Goal: Information Seeking & Learning: Learn about a topic

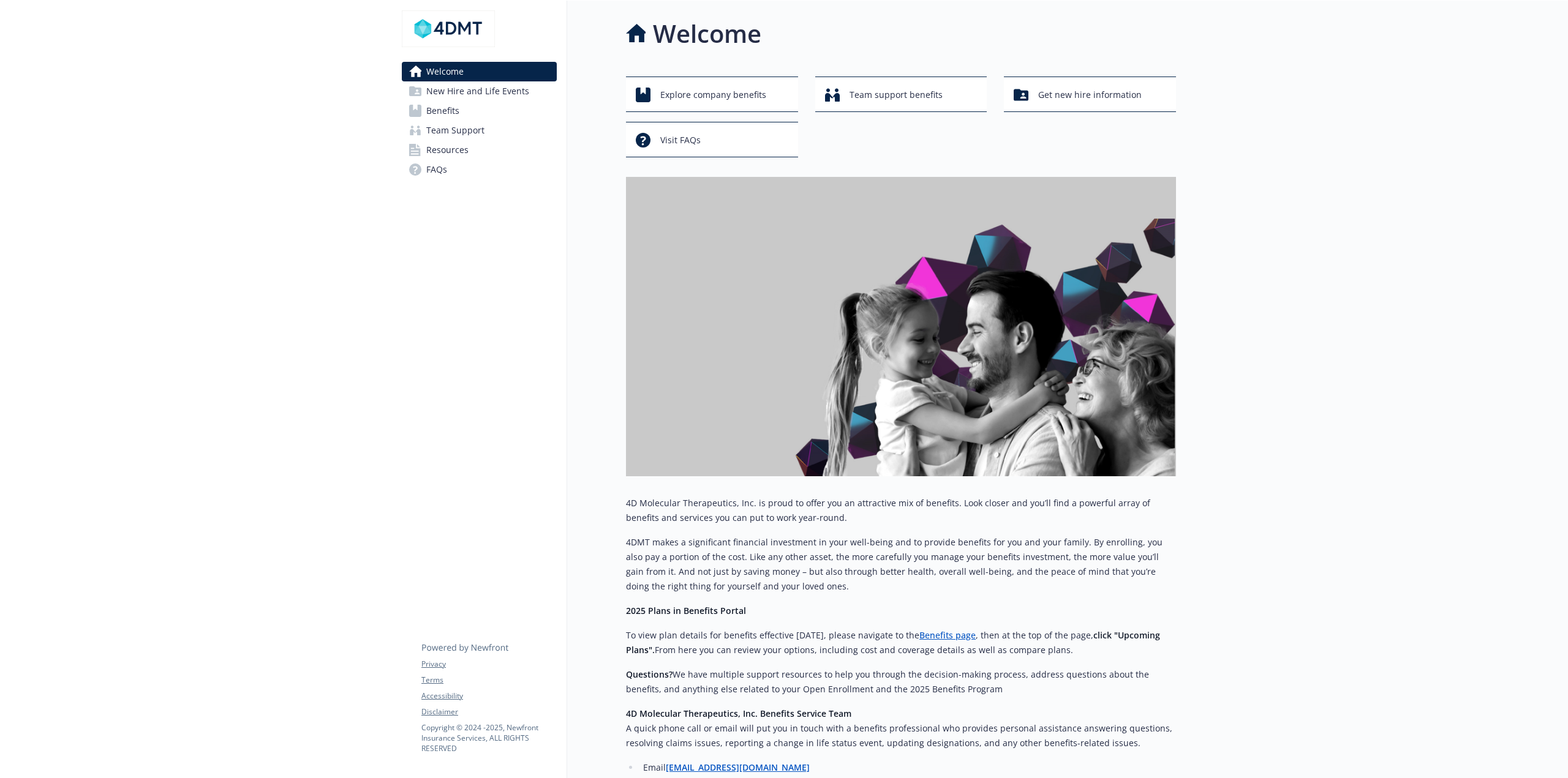
click at [479, 117] on link "Benefits" at bounding box center [479, 111] width 155 height 19
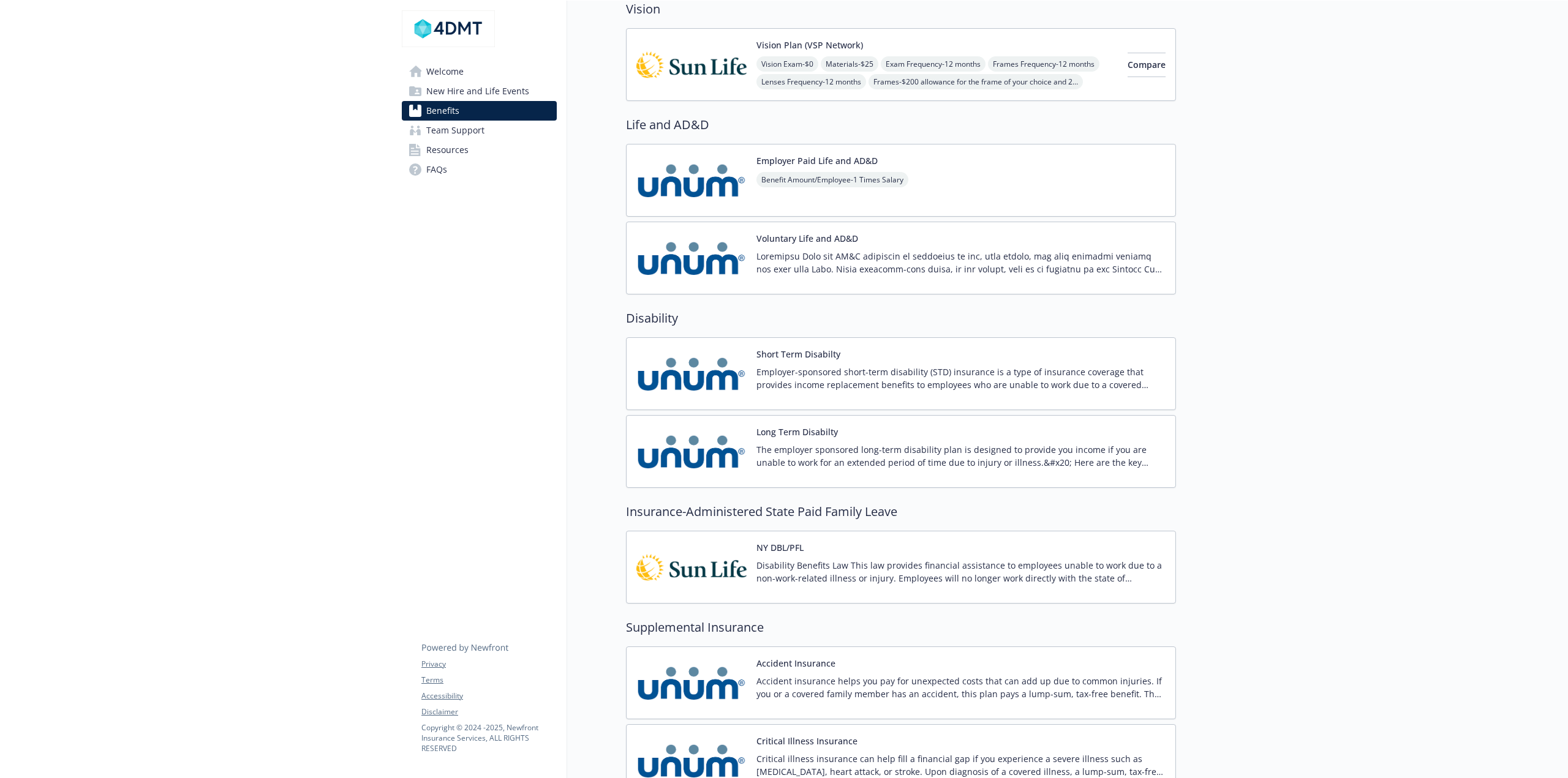
scroll to position [735, 0]
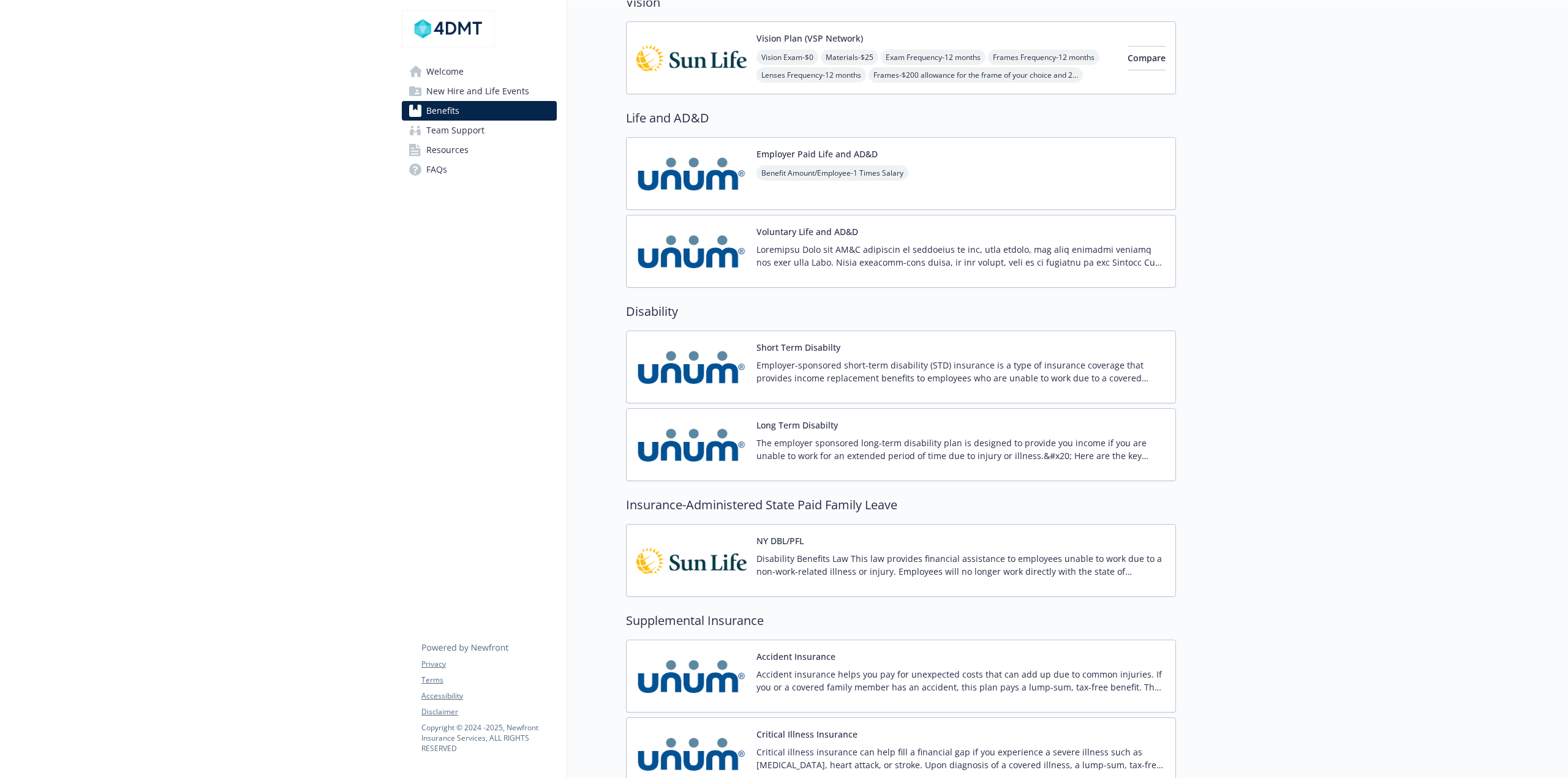
click at [791, 349] on button "Short Term Disabilty" at bounding box center [798, 347] width 84 height 13
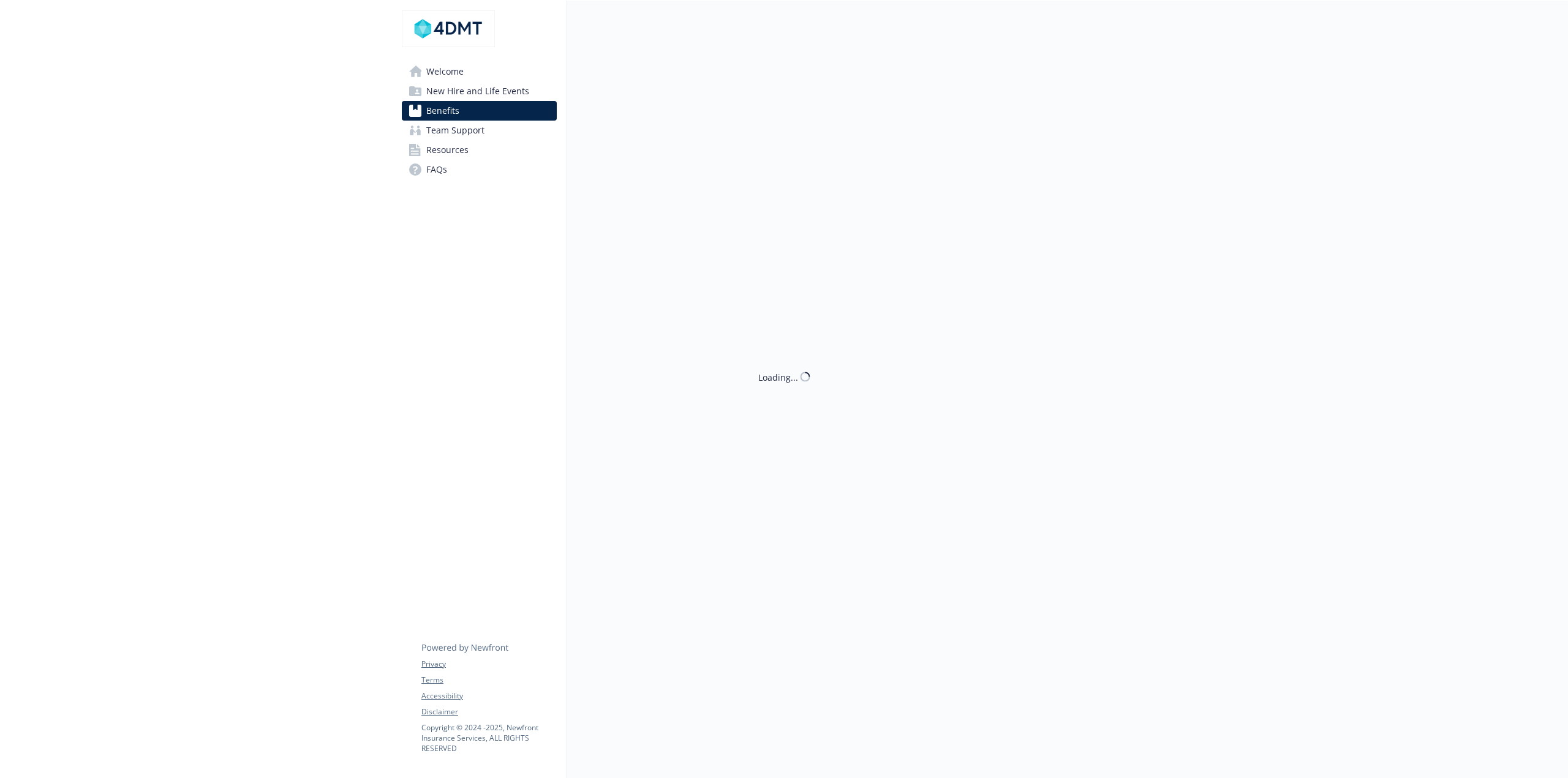
scroll to position [735, 0]
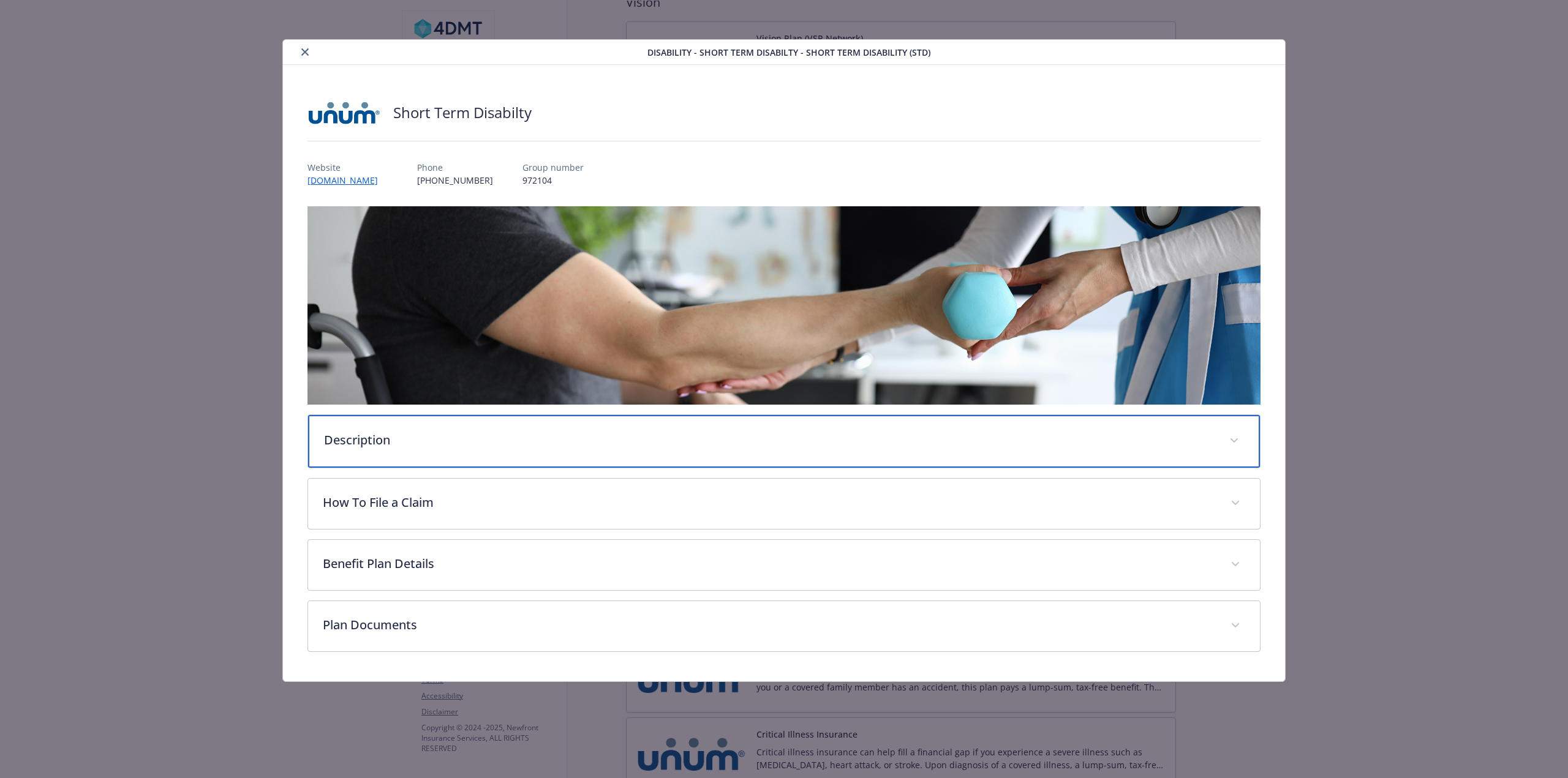
click at [437, 434] on p "Description" at bounding box center [769, 440] width 891 height 19
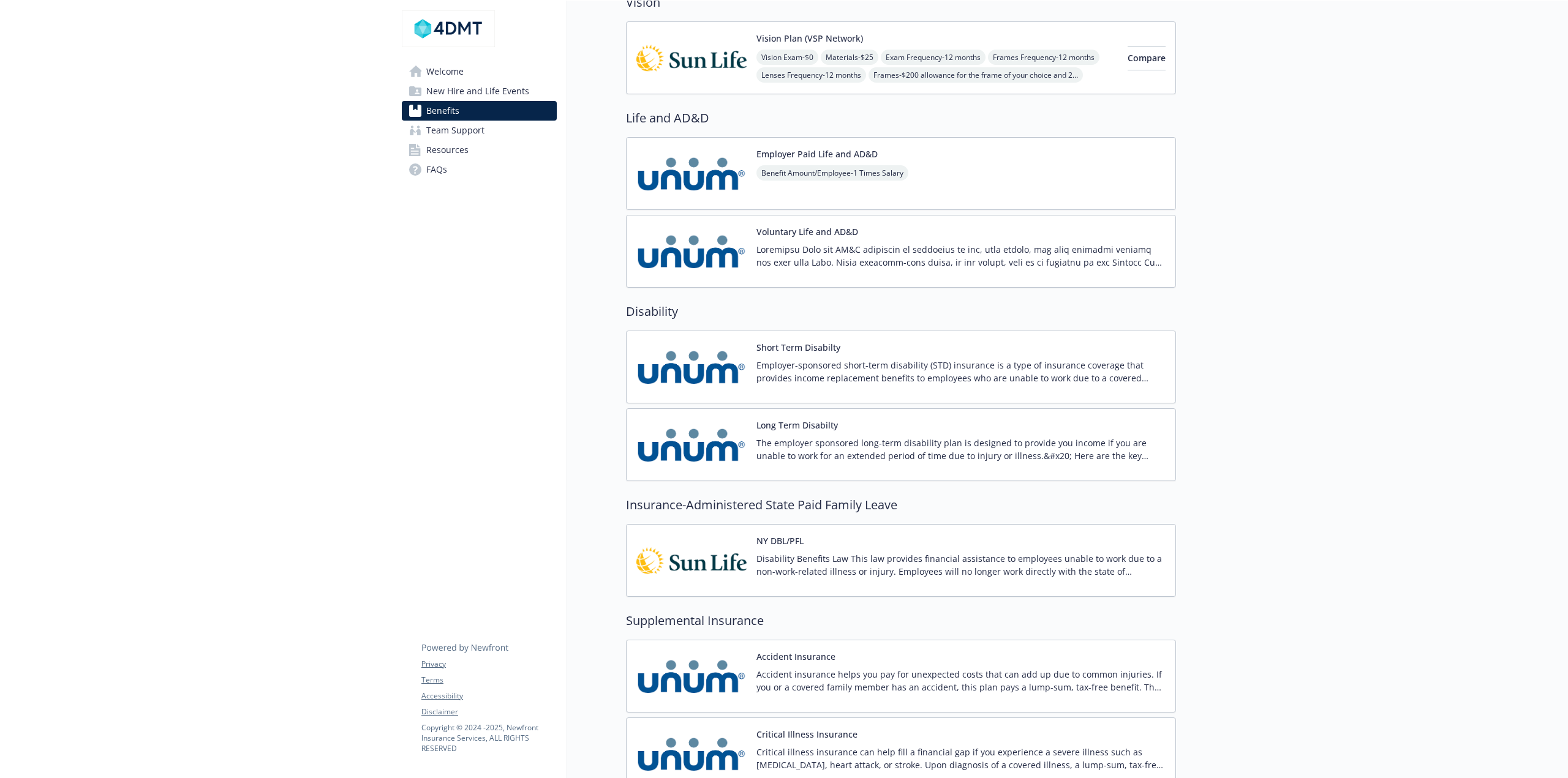
click at [788, 437] on p "The employer sponsored long-term disability plan is designed to provide you inc…" at bounding box center [961, 449] width 409 height 25
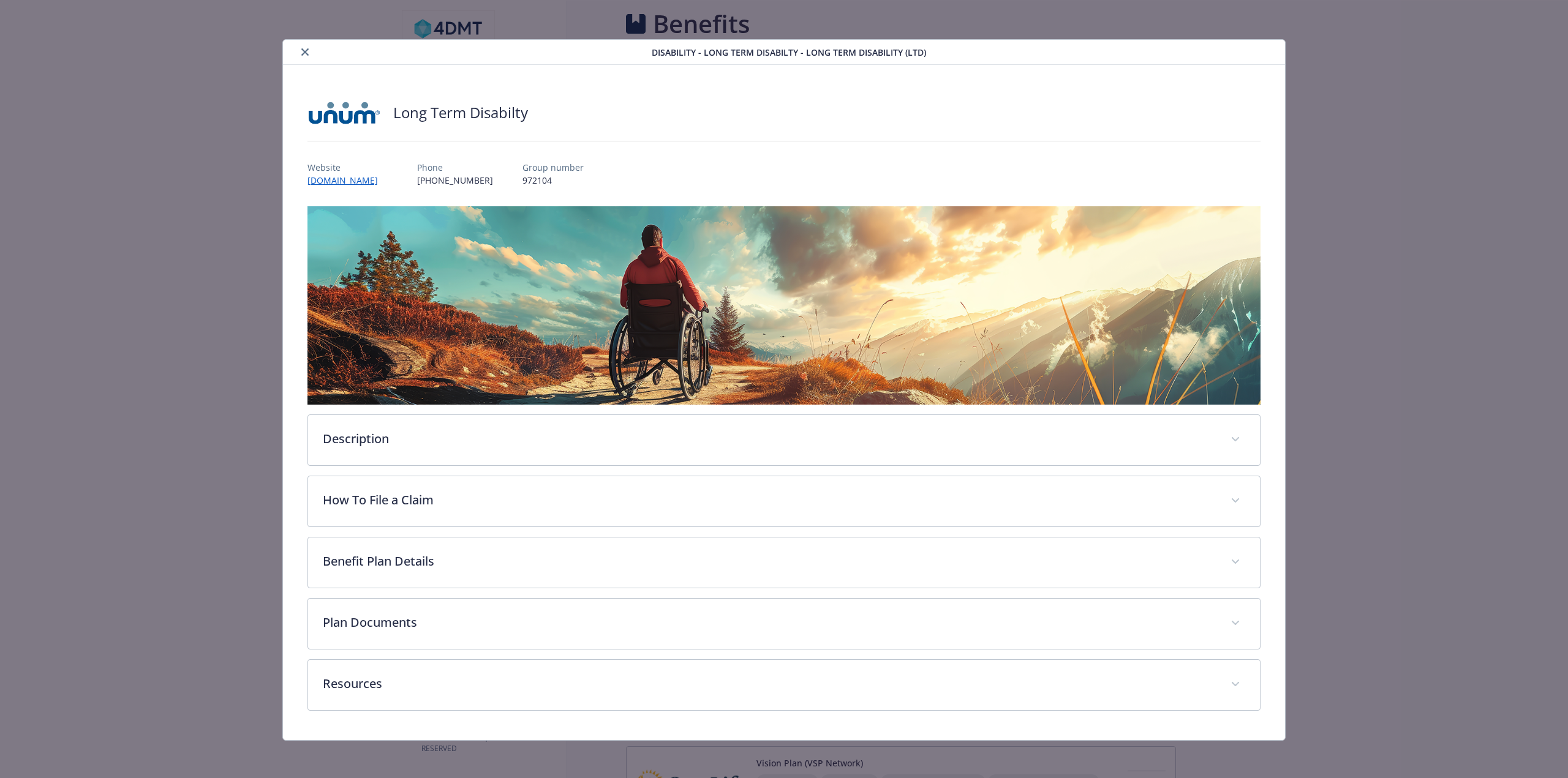
scroll to position [735, 0]
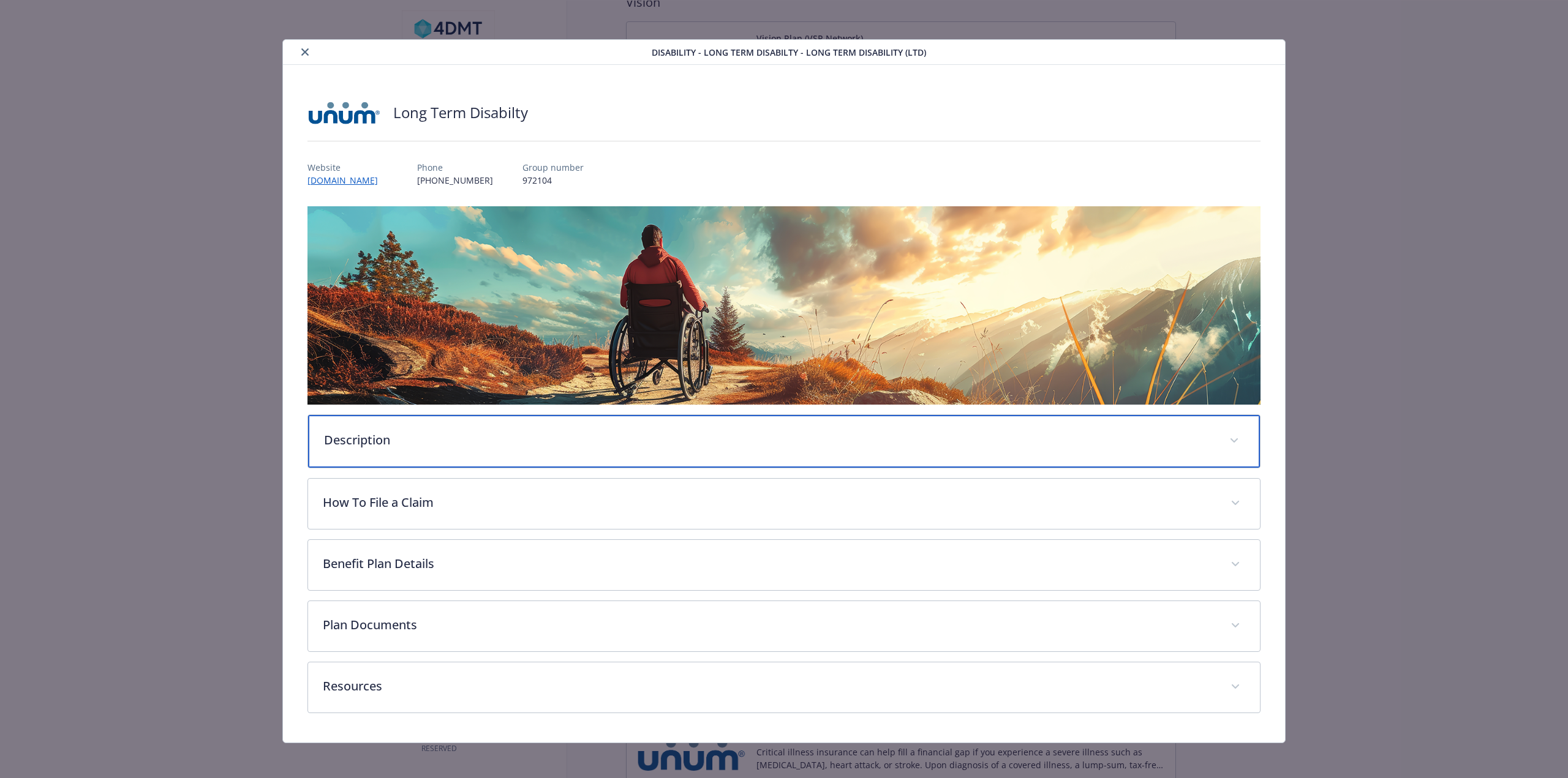
click at [523, 463] on div "Description" at bounding box center [784, 441] width 952 height 53
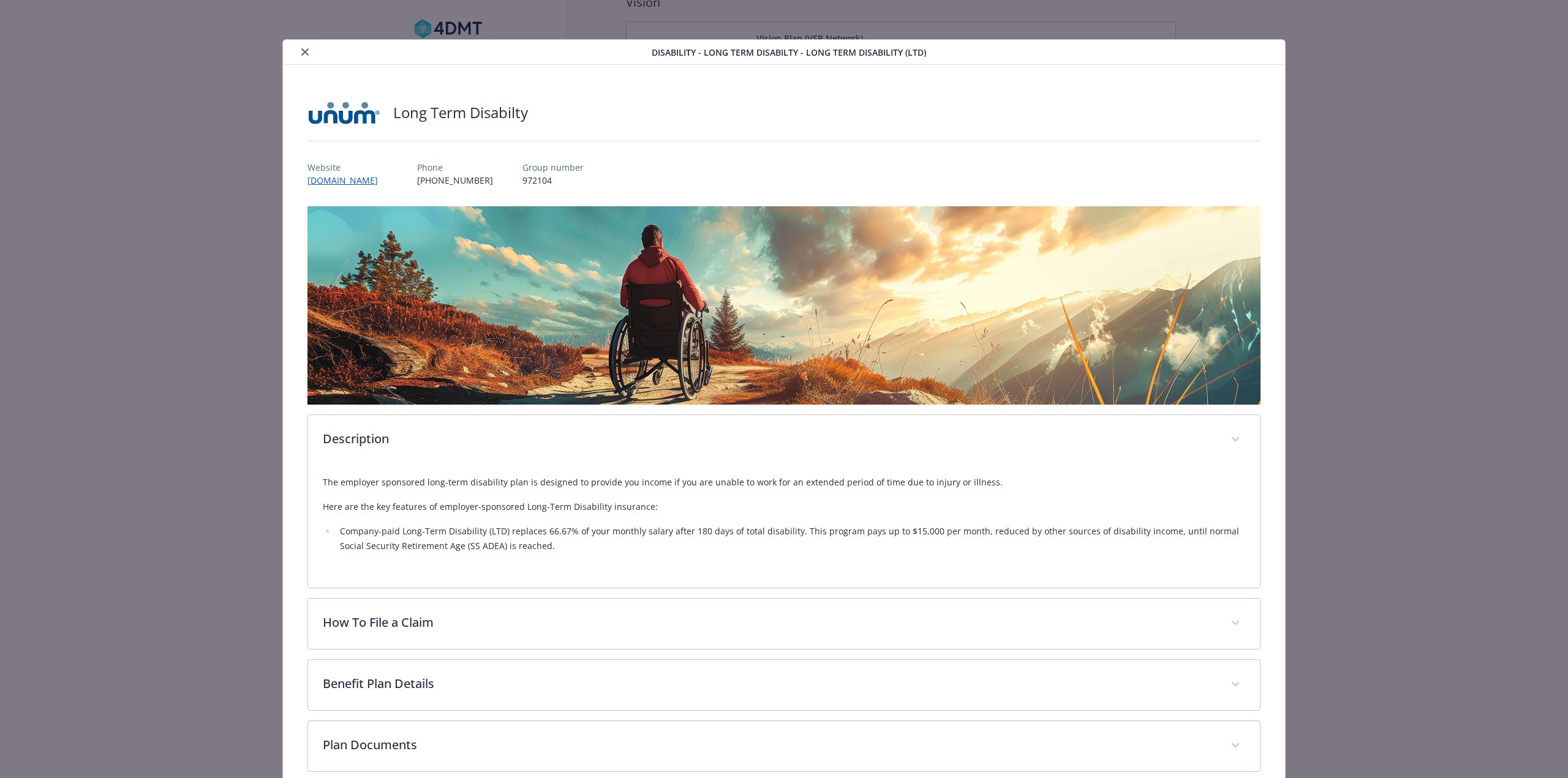
click at [298, 54] on button "close" at bounding box center [305, 52] width 15 height 15
